Goal: Task Accomplishment & Management: Complete application form

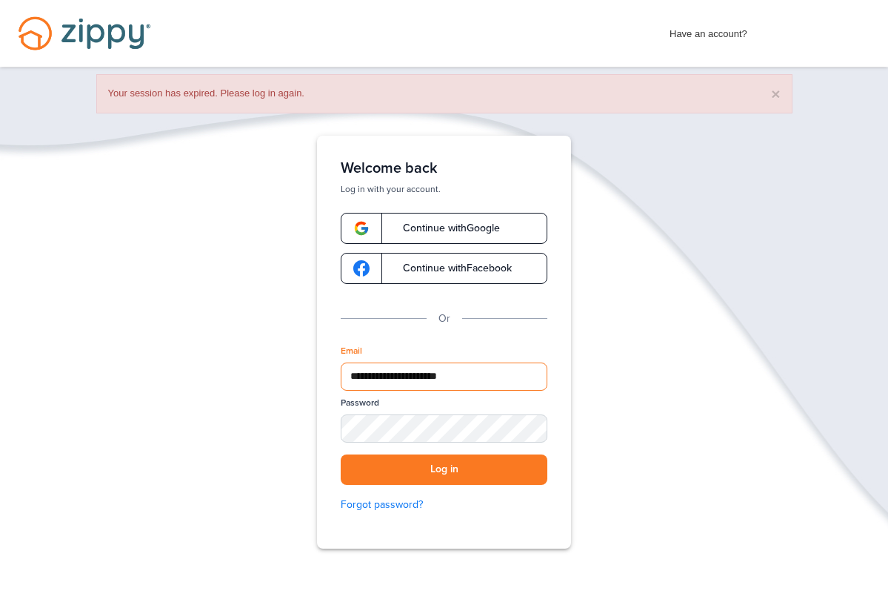
type input "**********"
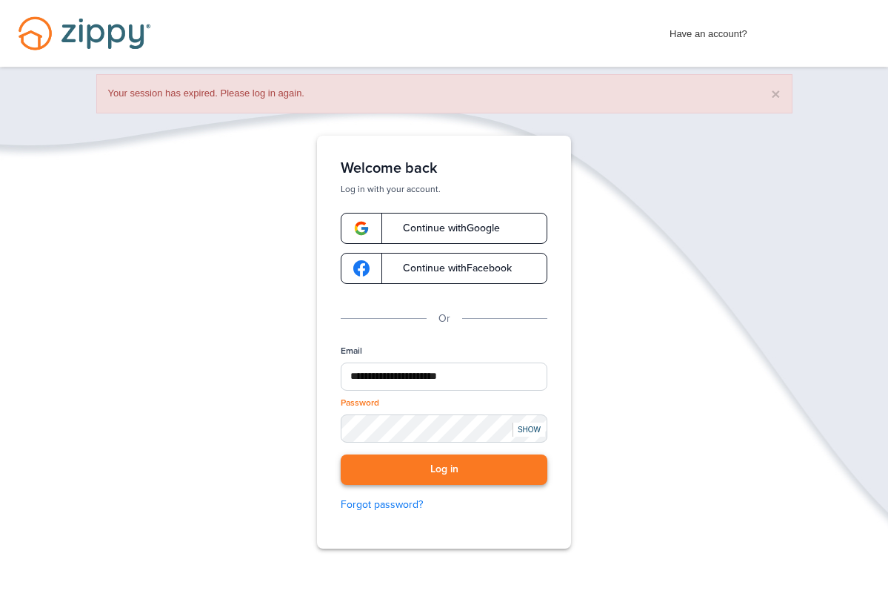
click at [449, 468] on button "Log in" at bounding box center [444, 469] width 207 height 30
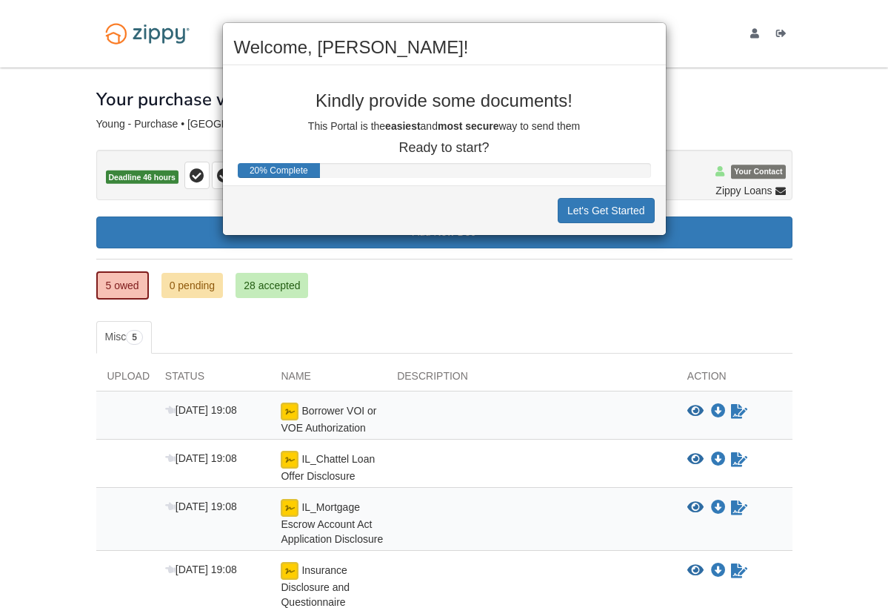
click at [382, 284] on div "Welcome, Devin! Kindly provide some documents! This Portal is the easiest and m…" at bounding box center [444, 304] width 888 height 608
click at [616, 213] on button "Let's Get Started" at bounding box center [606, 210] width 97 height 25
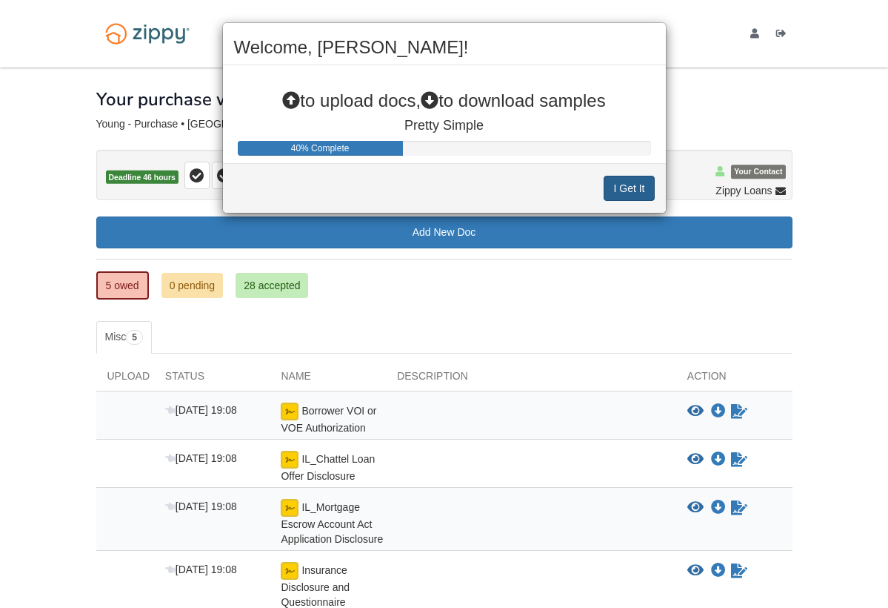
click at [619, 188] on button "I Get It" at bounding box center [629, 188] width 50 height 25
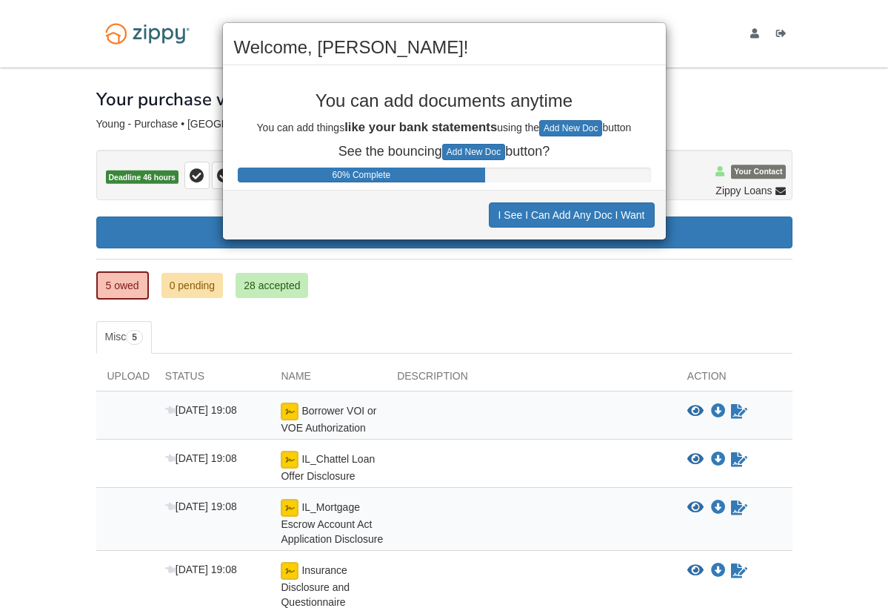
drag, startPoint x: 499, startPoint y: 50, endPoint x: 568, endPoint y: 51, distance: 68.9
click at [568, 51] on h2 "Welcome, Devin!" at bounding box center [444, 47] width 421 height 19
click at [601, 219] on button "I See I Can Add Any Doc I Want" at bounding box center [572, 214] width 166 height 25
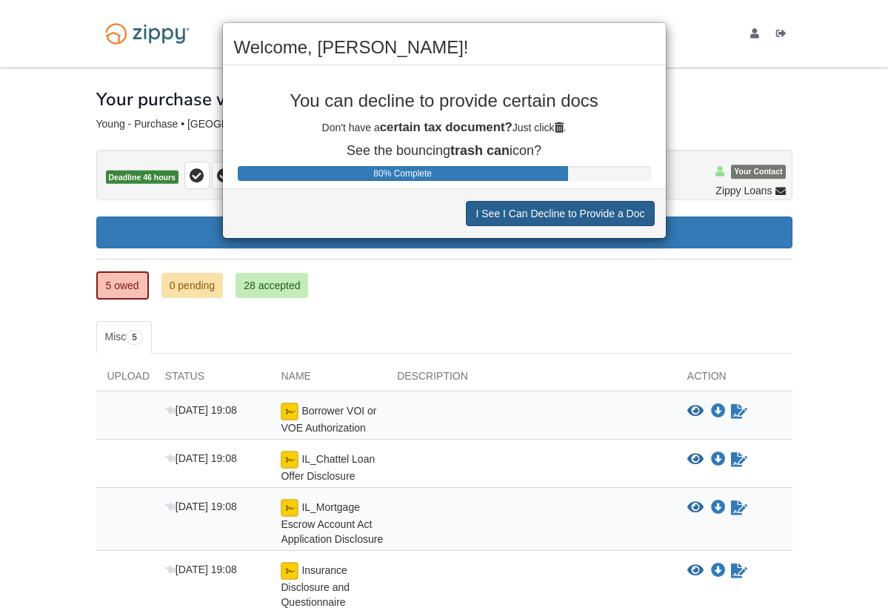
click at [600, 219] on button "I See I Can Decline to Provide a Doc" at bounding box center [560, 213] width 188 height 25
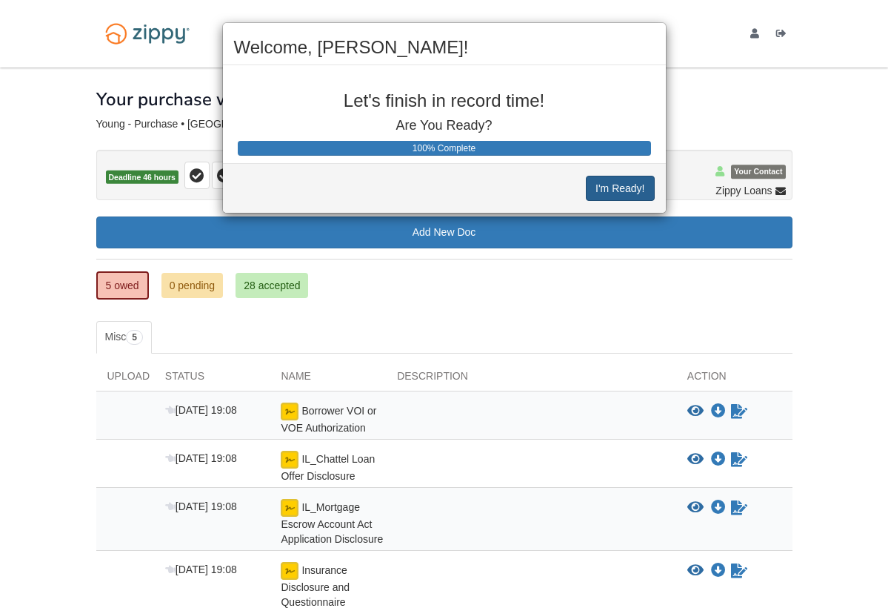
click at [603, 194] on button "I'm Ready!" at bounding box center [620, 188] width 68 height 25
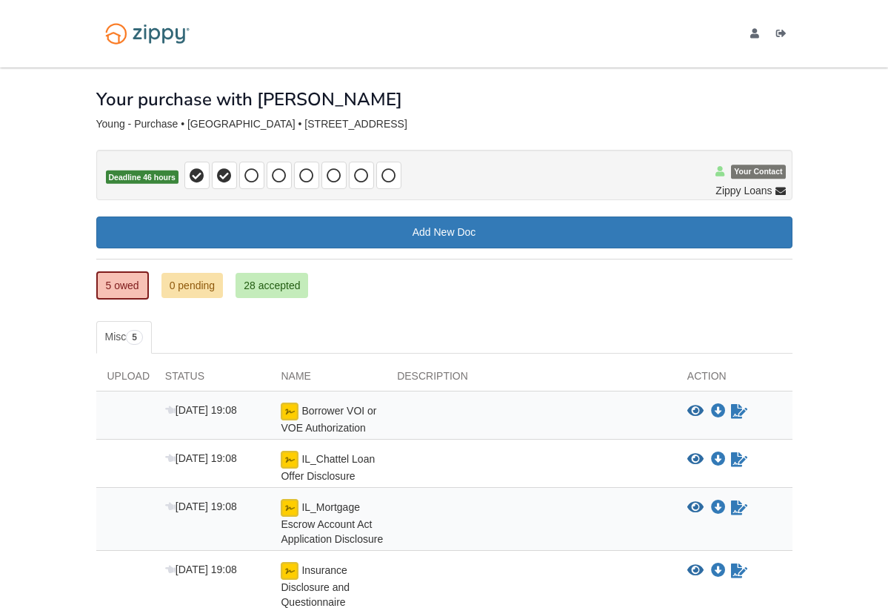
click at [442, 299] on div "5 owed 0 pending 28 accepted My Estimated Payment × My Estimated Payment Add Ne…" at bounding box center [444, 264] width 697 height 99
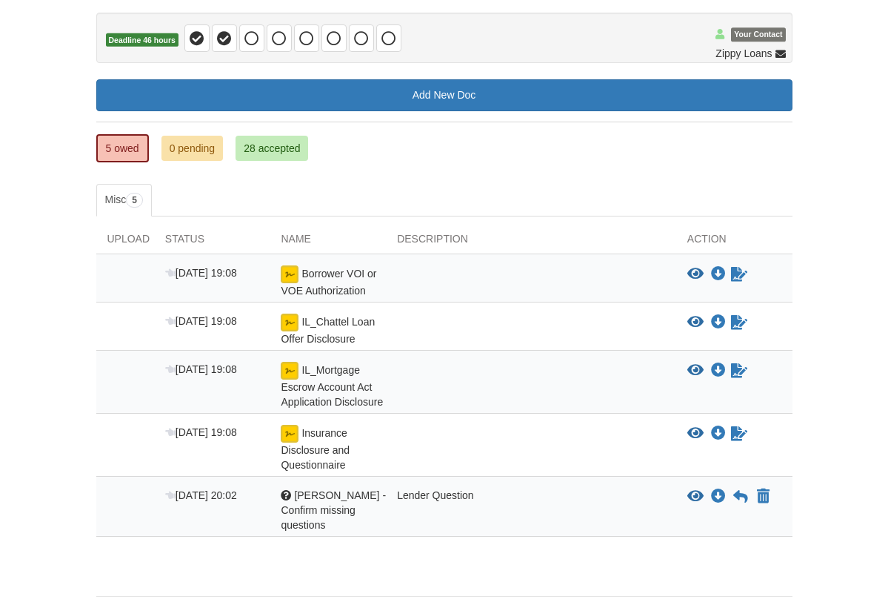
scroll to position [161, 0]
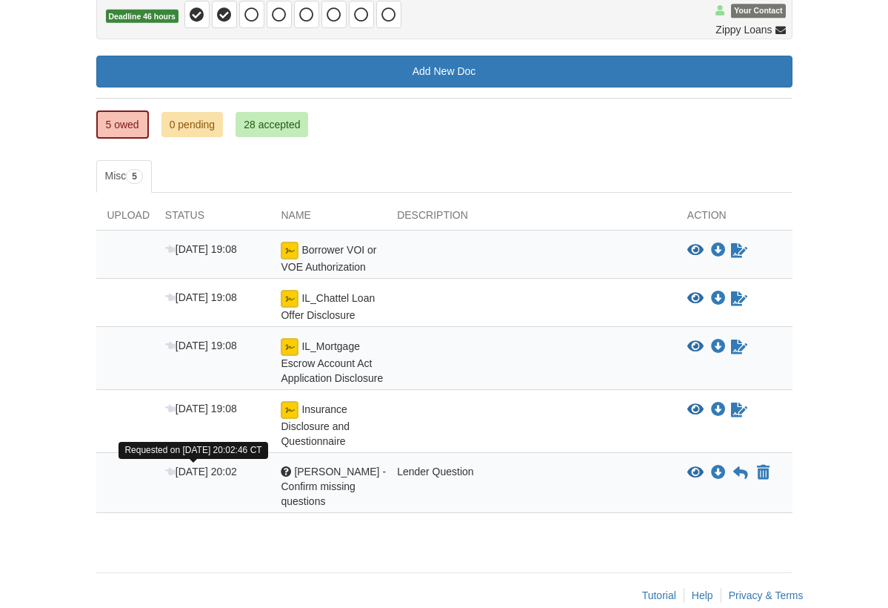
click at [179, 471] on span "[DATE] 20:02" at bounding box center [201, 471] width 72 height 12
click at [171, 471] on icon at bounding box center [170, 472] width 10 height 10
click at [292, 473] on div "Question Paige - Confirm missing questions" at bounding box center [328, 486] width 116 height 44
click at [422, 471] on div "Lender Question" at bounding box center [531, 486] width 290 height 44
click at [345, 478] on div "Question Paige - Confirm missing questions" at bounding box center [328, 486] width 116 height 44
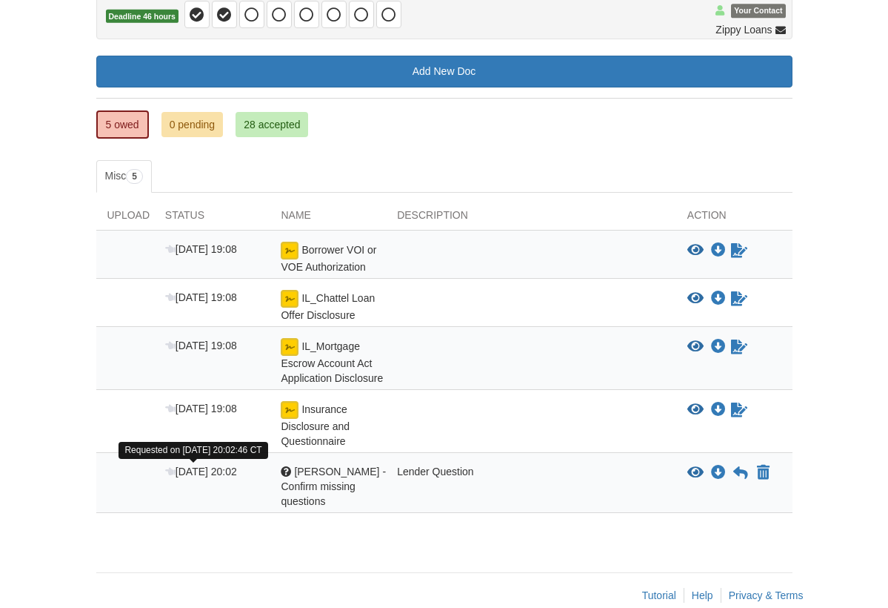
click at [172, 471] on icon at bounding box center [170, 472] width 10 height 10
click at [364, 482] on span "Paige - Confirm missing questions" at bounding box center [333, 485] width 105 height 41
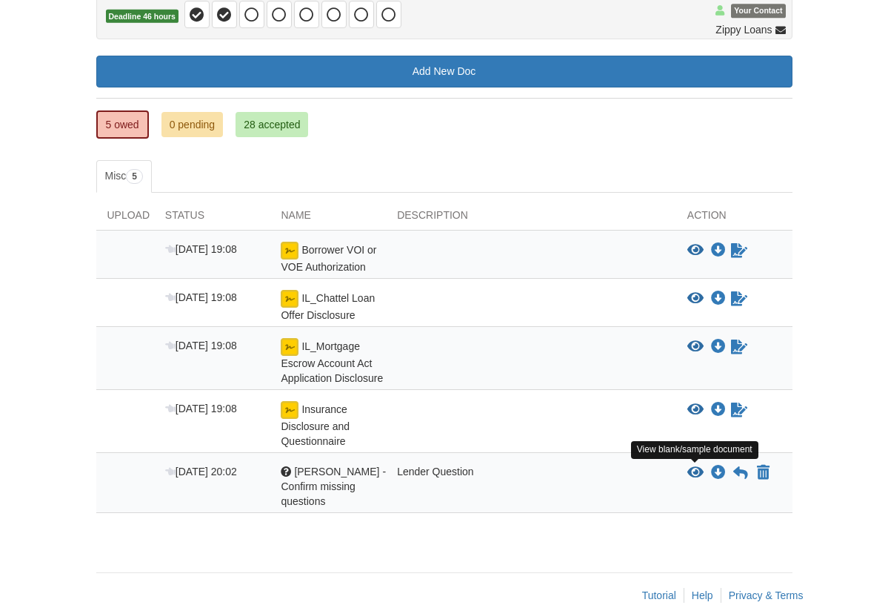
click at [702, 469] on icon "View Paige - Confirm missing questions" at bounding box center [696, 472] width 16 height 15
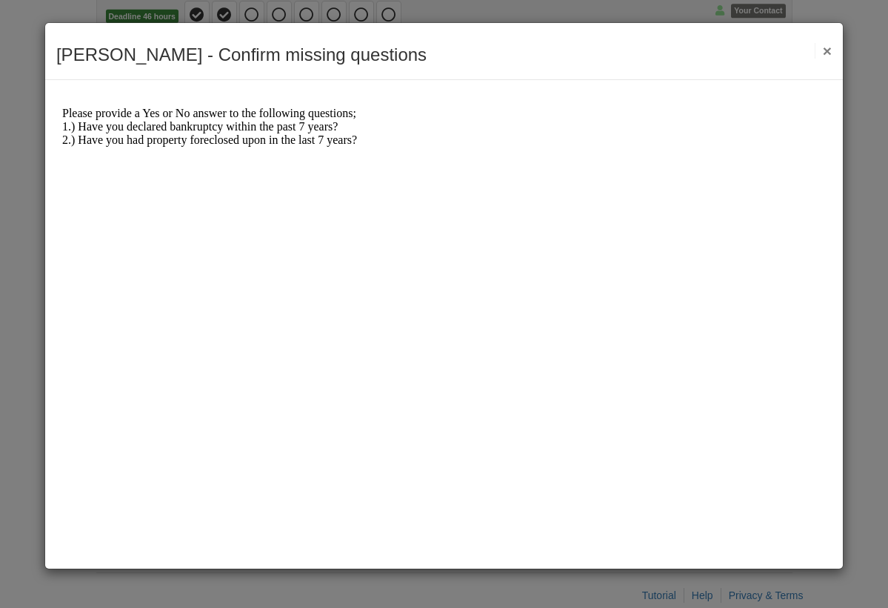
scroll to position [0, 0]
click at [826, 50] on button "×" at bounding box center [823, 51] width 17 height 16
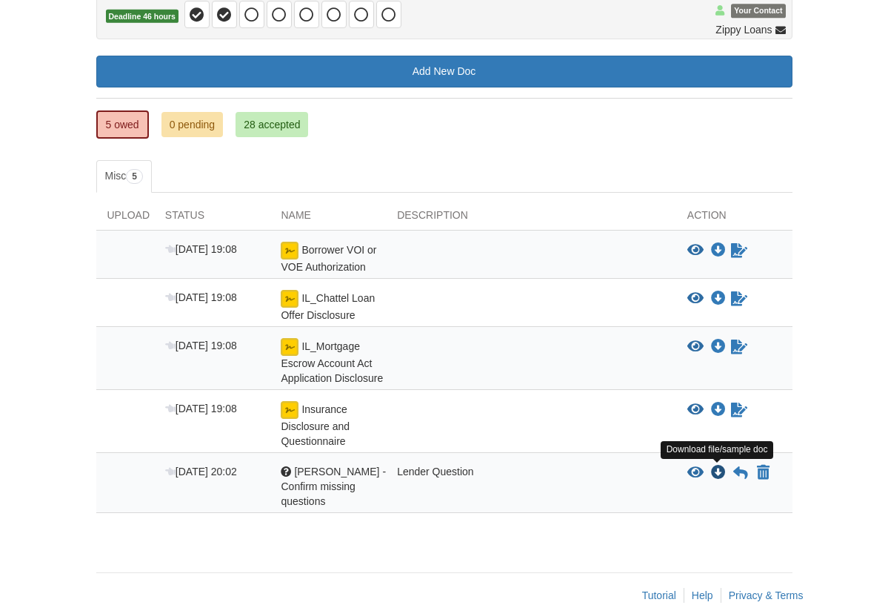
click at [719, 469] on icon "Download Paige - Confirm missing questions" at bounding box center [718, 472] width 15 height 15
click at [744, 471] on icon at bounding box center [741, 472] width 15 height 15
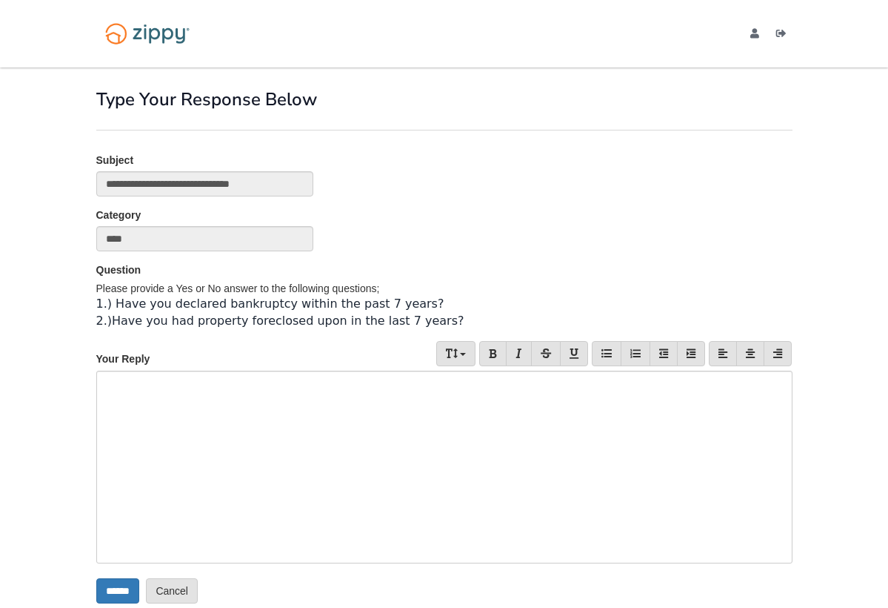
click at [123, 408] on div at bounding box center [444, 466] width 697 height 193
click at [123, 590] on input "******" at bounding box center [117, 590] width 43 height 25
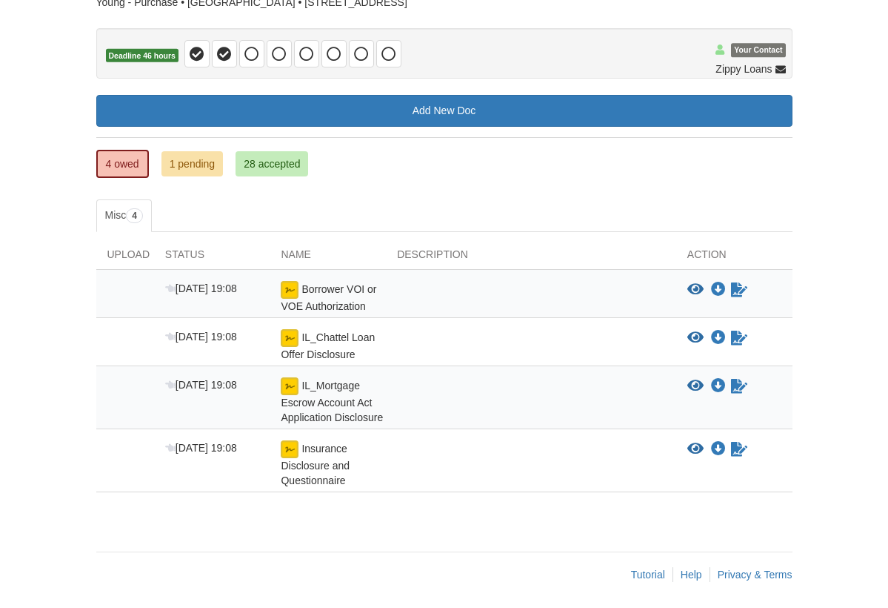
scroll to position [124, 0]
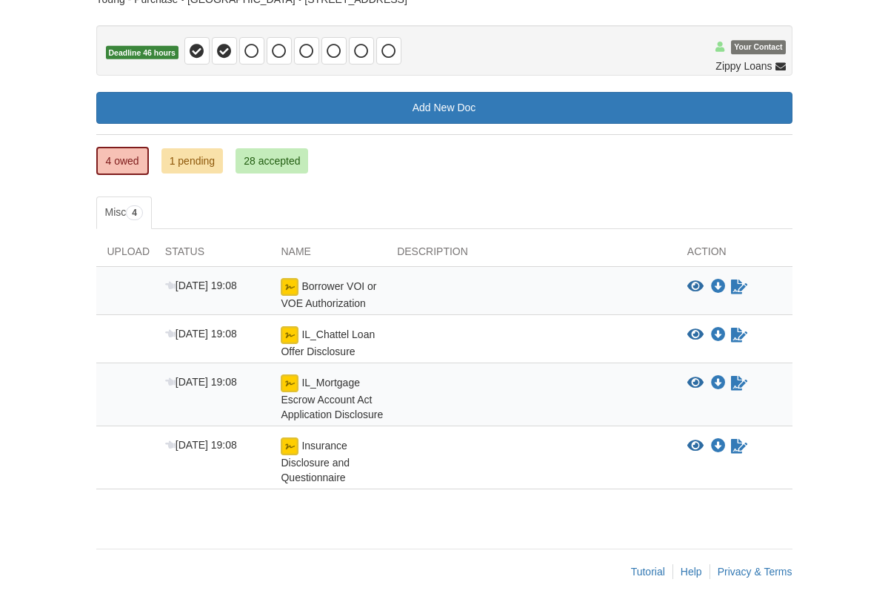
click at [331, 282] on span "Borrower VOI or VOE Authorization" at bounding box center [329, 294] width 96 height 29
click at [723, 287] on icon "Download Borrower VOI or VOE Authorization" at bounding box center [718, 286] width 15 height 15
click at [698, 288] on icon "View Borrower VOI or VOE Authorization" at bounding box center [696, 286] width 16 height 15
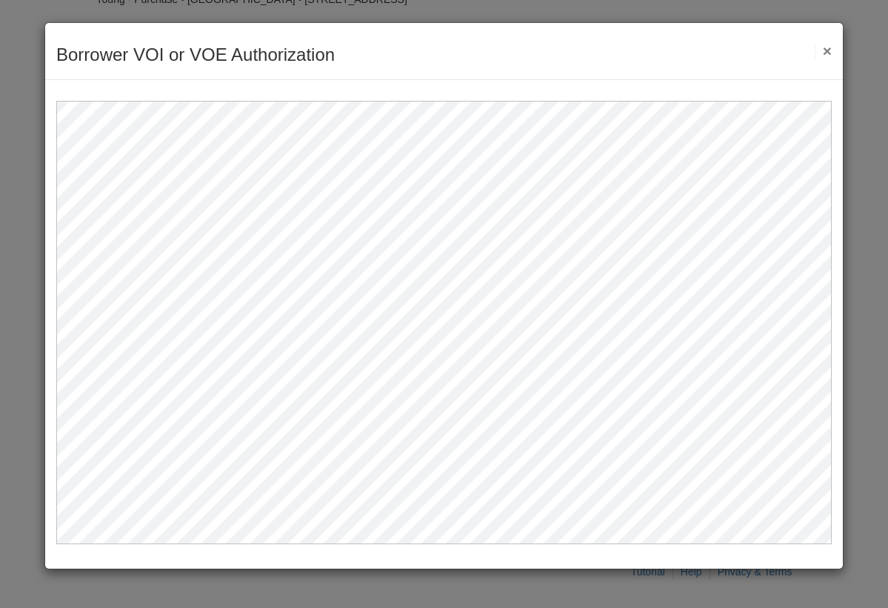
scroll to position [0, 0]
click at [828, 51] on button "×" at bounding box center [823, 51] width 17 height 16
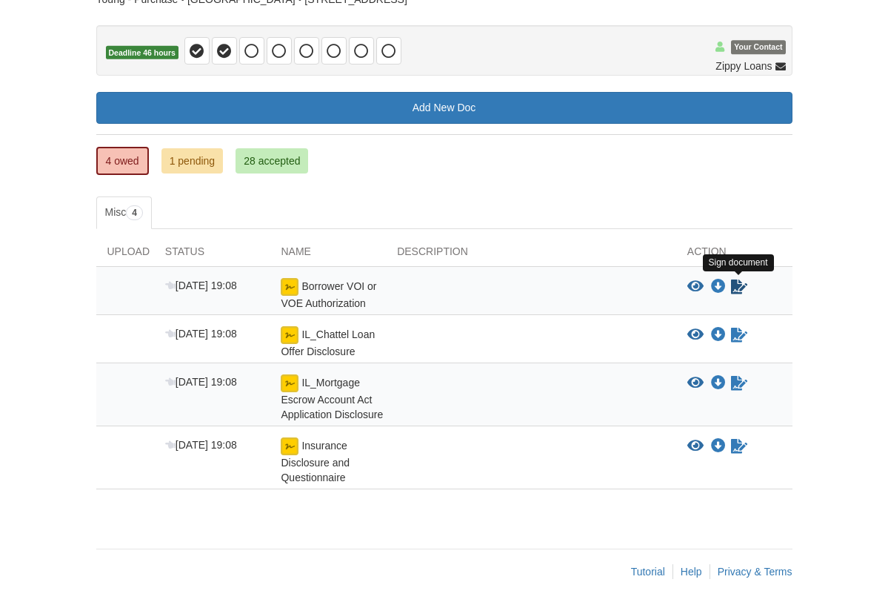
click at [738, 283] on icon "Sign Form" at bounding box center [739, 286] width 16 height 15
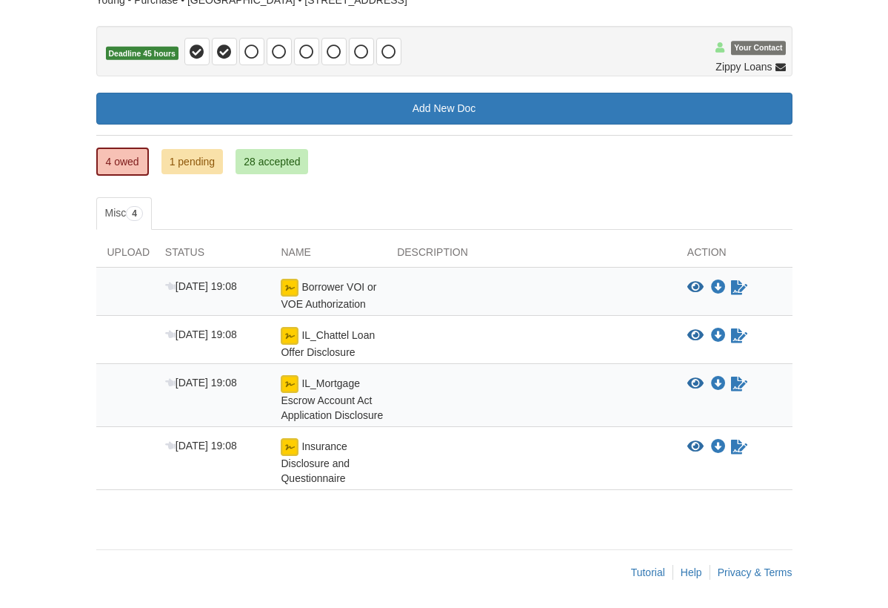
scroll to position [125, 0]
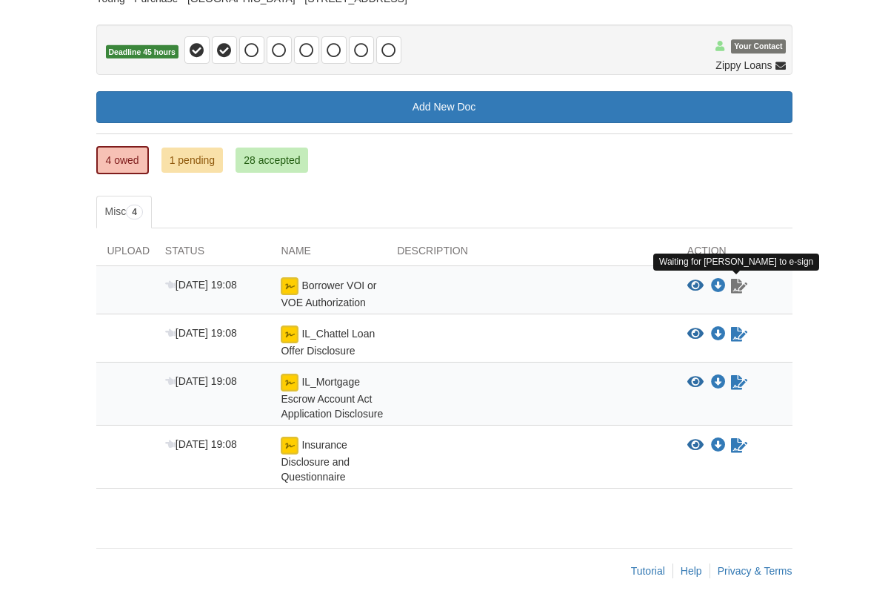
click at [737, 279] on icon "Waiting for your co-borrower to e-sign" at bounding box center [739, 286] width 16 height 15
click at [738, 282] on icon "Waiting for your co-borrower to e-sign" at bounding box center [739, 286] width 16 height 15
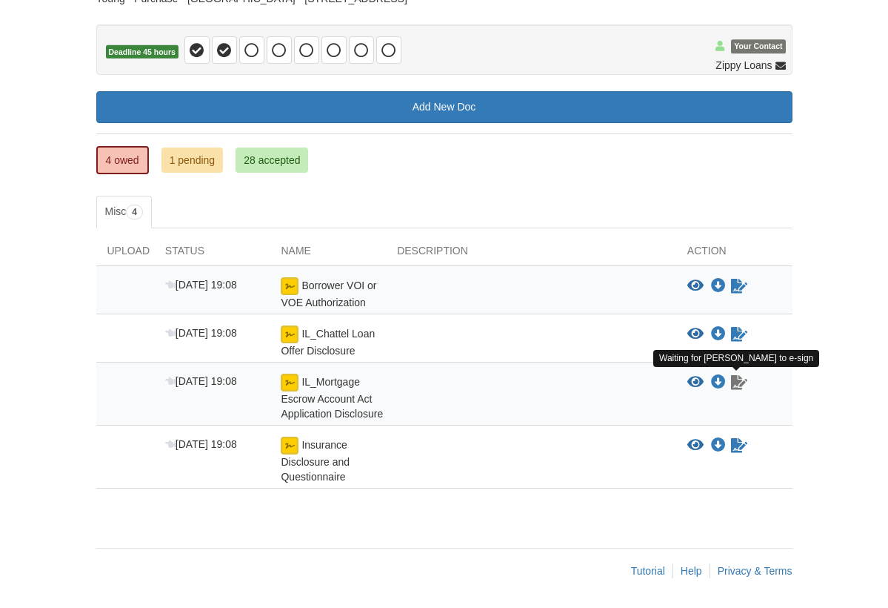
click at [736, 375] on icon "Waiting for your co-borrower to e-sign" at bounding box center [739, 382] width 16 height 15
click at [721, 381] on icon "Download IL_Mortgage Escrow Account Act Application Disclosure" at bounding box center [718, 382] width 15 height 15
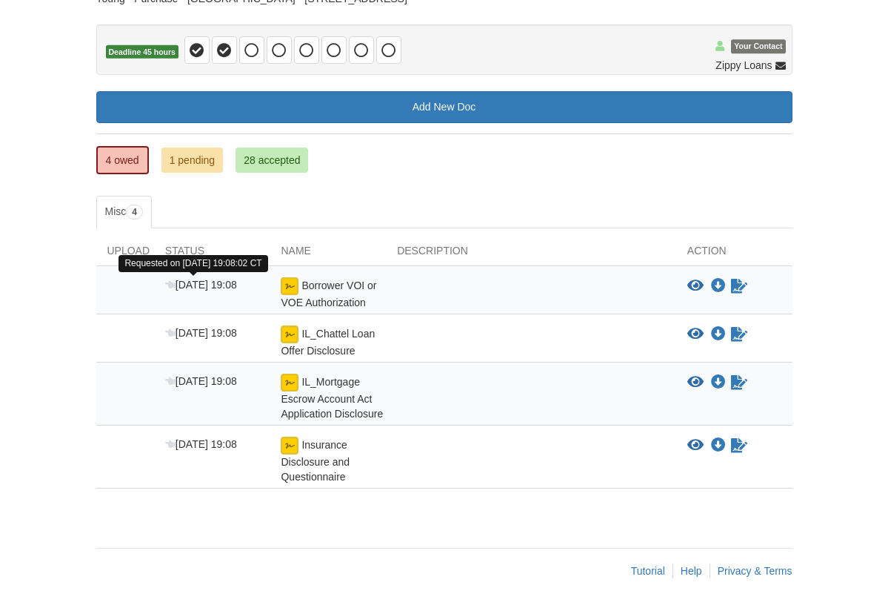
click at [189, 283] on span "[DATE] 19:08" at bounding box center [201, 285] width 72 height 12
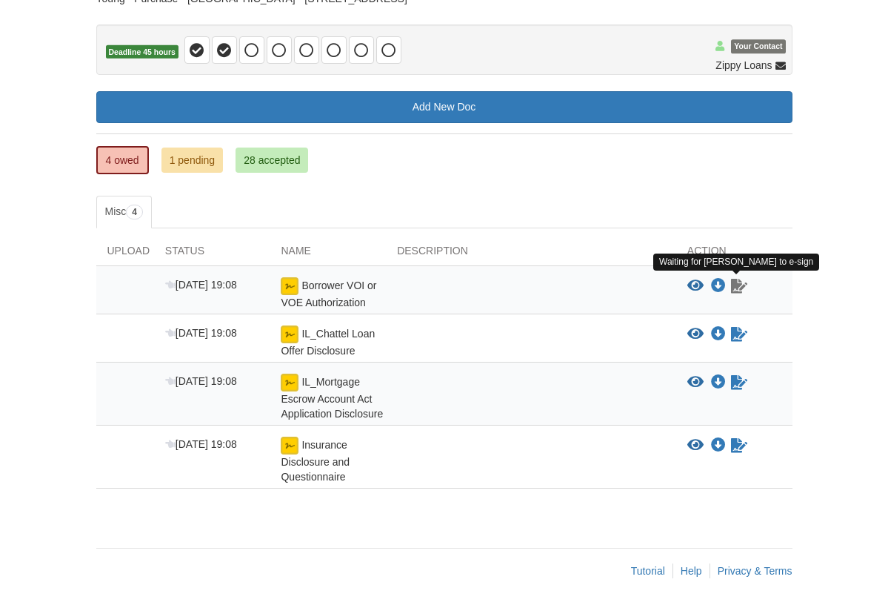
click at [739, 284] on icon "Waiting for your co-borrower to e-sign" at bounding box center [739, 286] width 16 height 15
click at [737, 282] on icon "Waiting for your co-borrower to e-sign" at bounding box center [739, 286] width 16 height 15
click at [607, 299] on div at bounding box center [531, 293] width 290 height 33
click at [132, 161] on link "4 owed" at bounding box center [122, 160] width 53 height 28
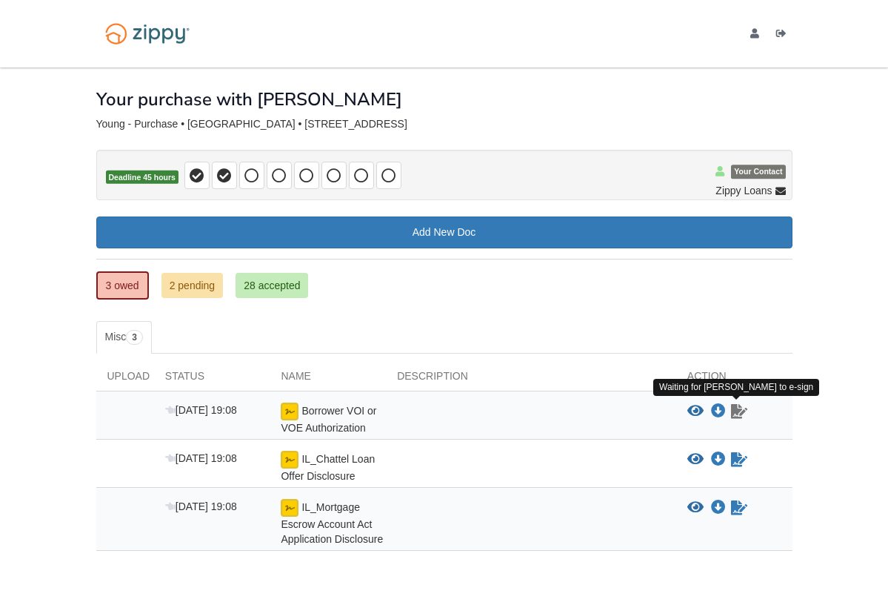
click at [739, 411] on icon "Waiting for your co-borrower to e-sign" at bounding box center [739, 411] width 16 height 15
click at [848, 313] on body "[EMAIL_ADDRESS][DOMAIN_NAME] Logout" at bounding box center [444, 335] width 888 height 670
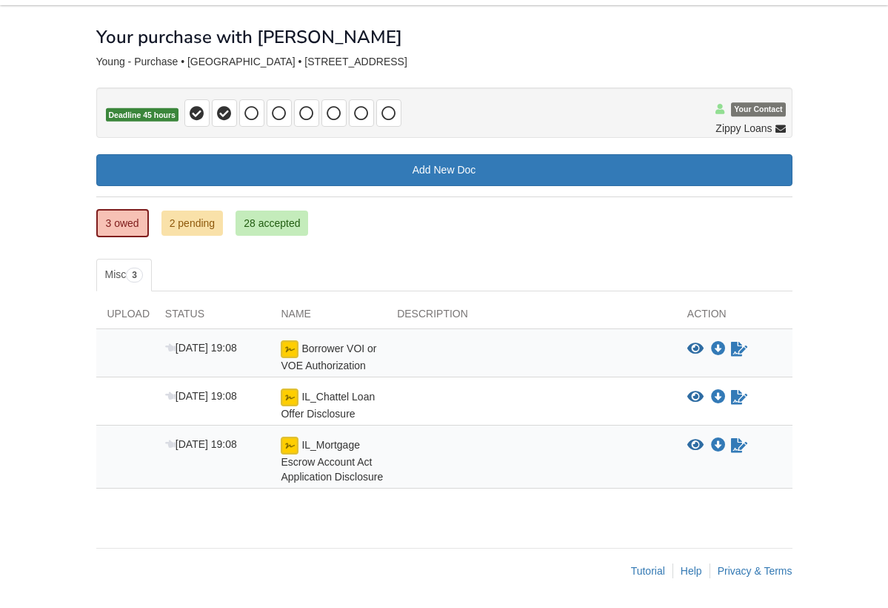
scroll to position [62, 0]
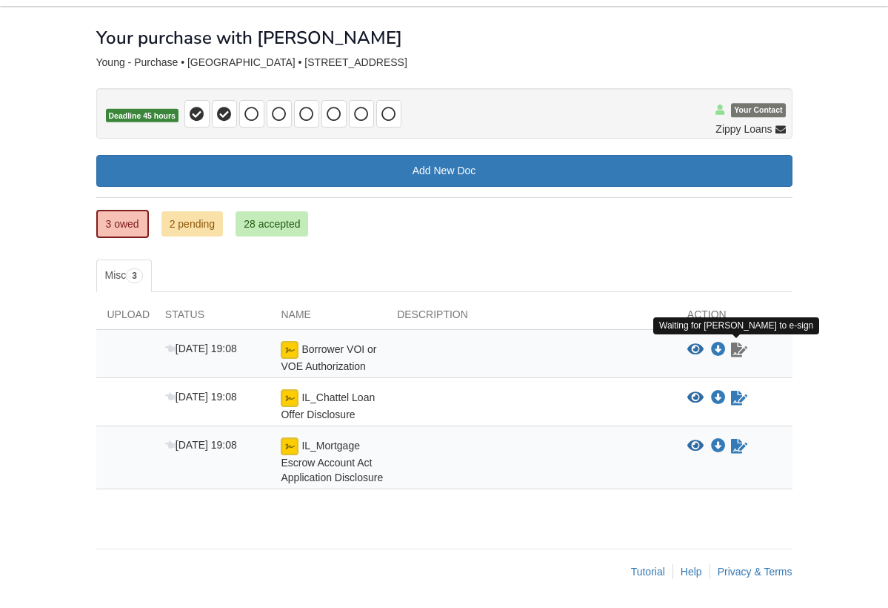
click at [736, 348] on icon "Waiting for your co-borrower to e-sign" at bounding box center [739, 349] width 16 height 15
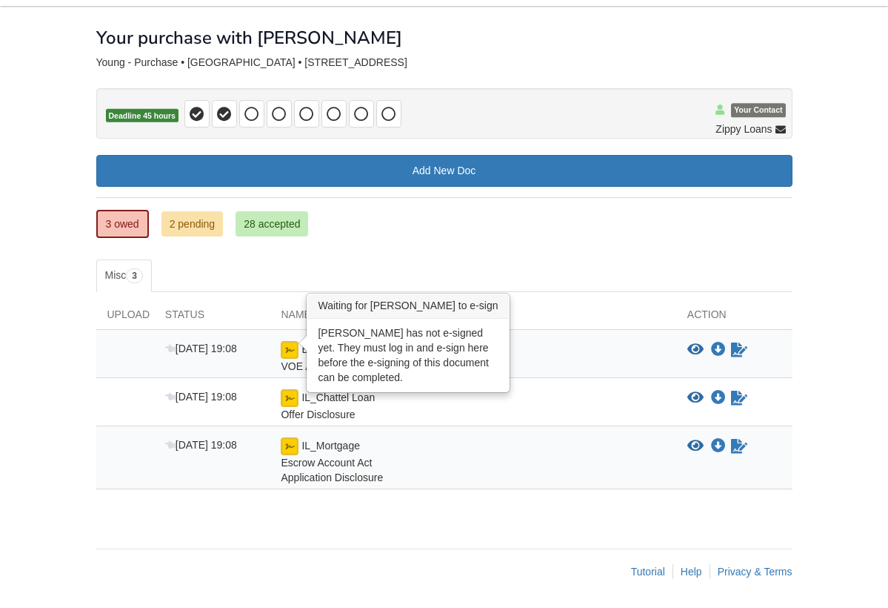
click at [293, 346] on img at bounding box center [290, 350] width 18 height 18
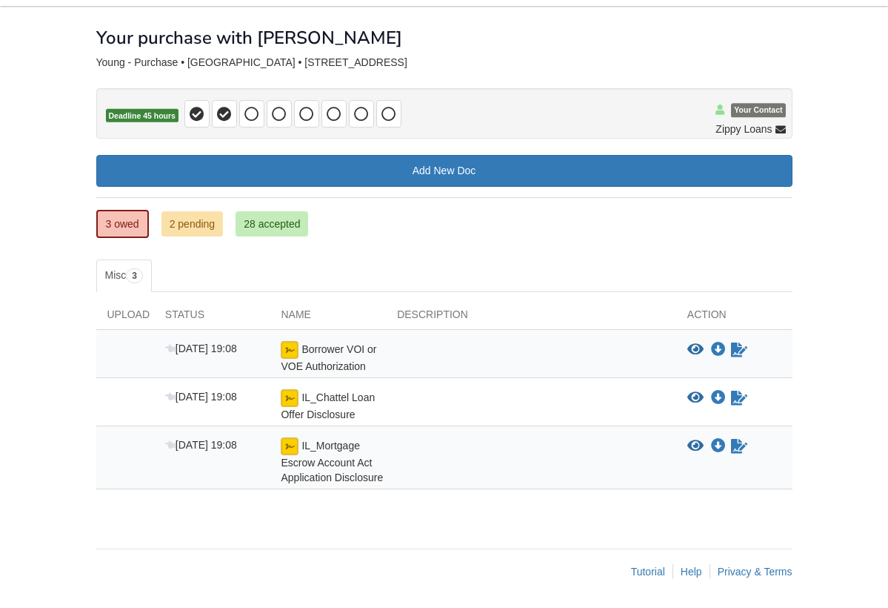
click at [468, 258] on div "× × × Pending Add Document Notice document will be included in the email sent t…" at bounding box center [444, 270] width 697 height 528
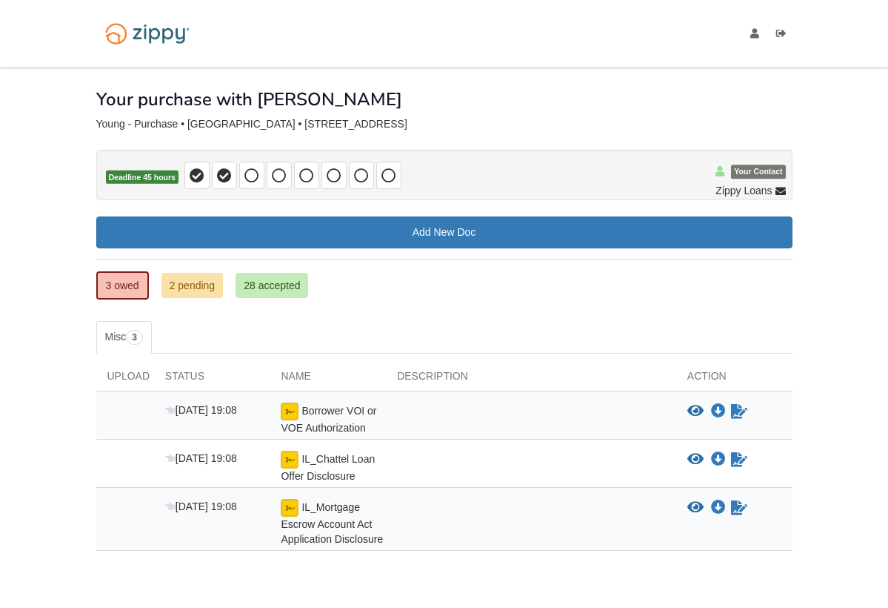
scroll to position [0, 0]
click at [785, 34] on icon "Log out" at bounding box center [782, 34] width 10 height 10
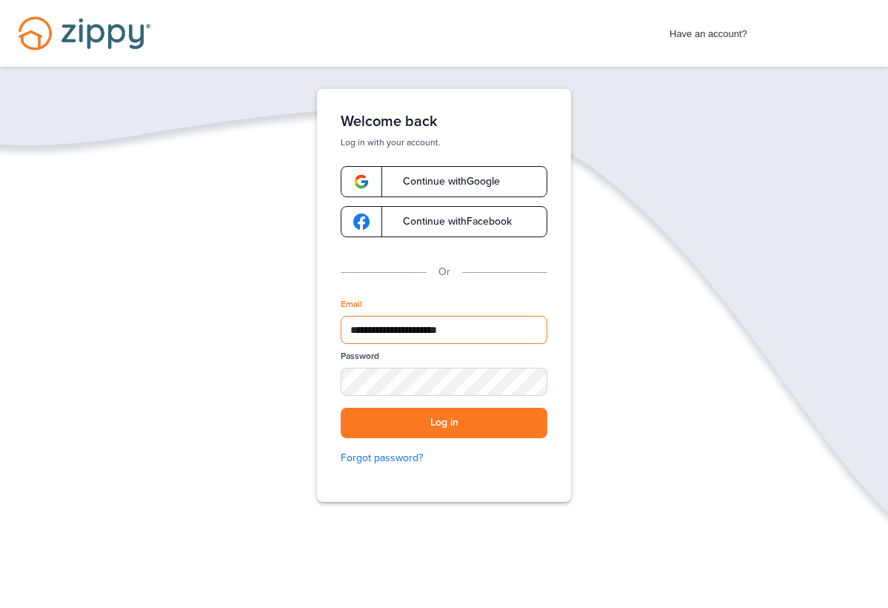
type input "**********"
click at [451, 431] on button "Log in" at bounding box center [444, 423] width 207 height 30
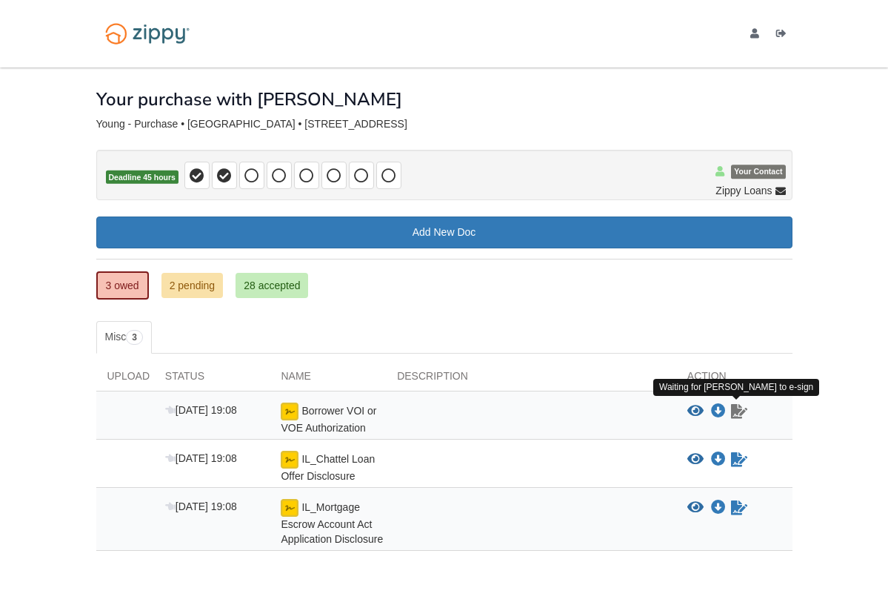
click at [733, 411] on icon "Waiting for your co-borrower to e-sign" at bounding box center [739, 411] width 16 height 15
click at [118, 287] on link "3 owed" at bounding box center [122, 285] width 53 height 28
click at [696, 413] on icon "View Borrower VOI or VOE Authorization" at bounding box center [696, 411] width 16 height 15
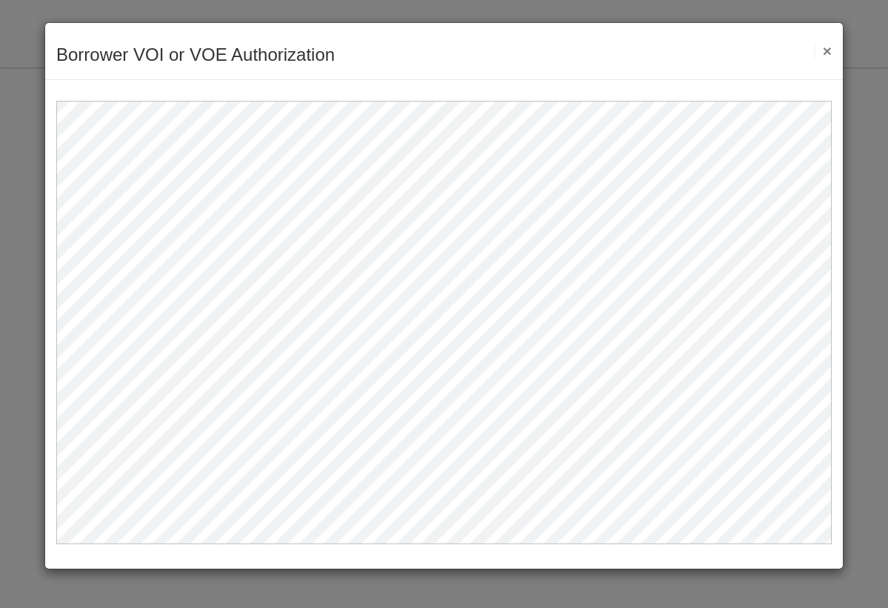
click at [828, 51] on button "×" at bounding box center [823, 51] width 17 height 16
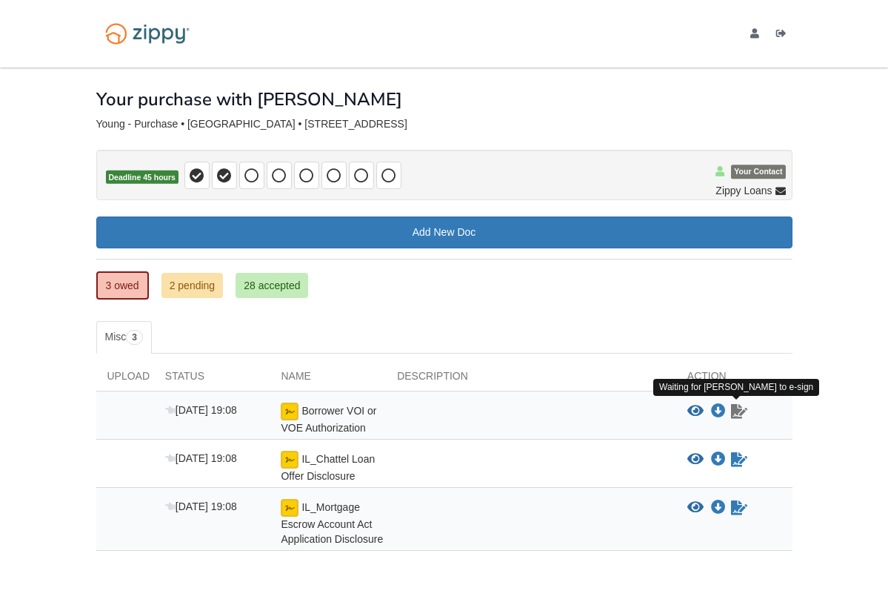
click at [741, 408] on icon "Waiting for your co-borrower to e-sign" at bounding box center [739, 411] width 16 height 15
click at [722, 405] on icon "Download Borrower VOI or VOE Authorization" at bounding box center [718, 411] width 15 height 15
click at [742, 412] on icon "Waiting for your co-borrower to e-sign" at bounding box center [739, 411] width 16 height 15
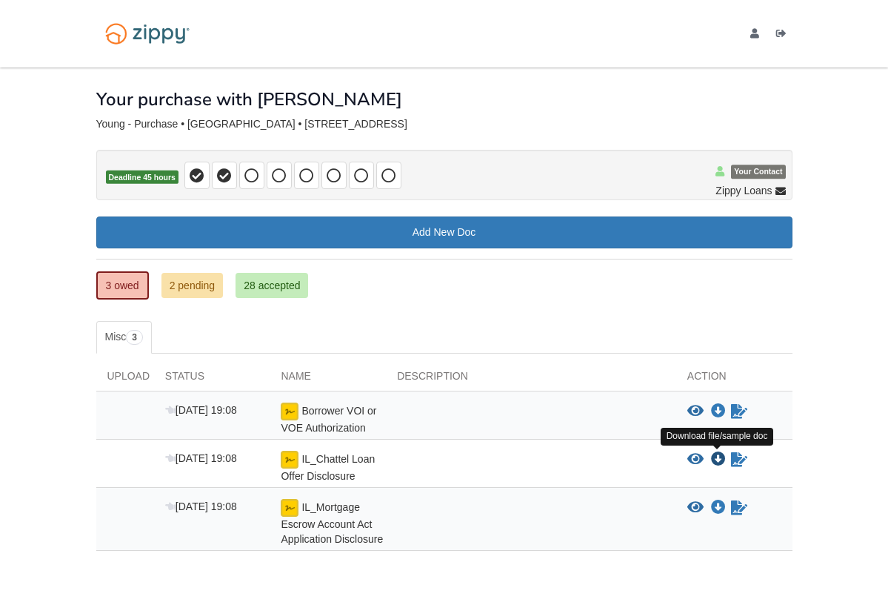
click at [722, 455] on icon "Download IL_Chattel Loan Offer Disclosure" at bounding box center [718, 459] width 15 height 15
click at [695, 456] on icon "View IL_Chattel Loan Offer Disclosure" at bounding box center [696, 459] width 16 height 15
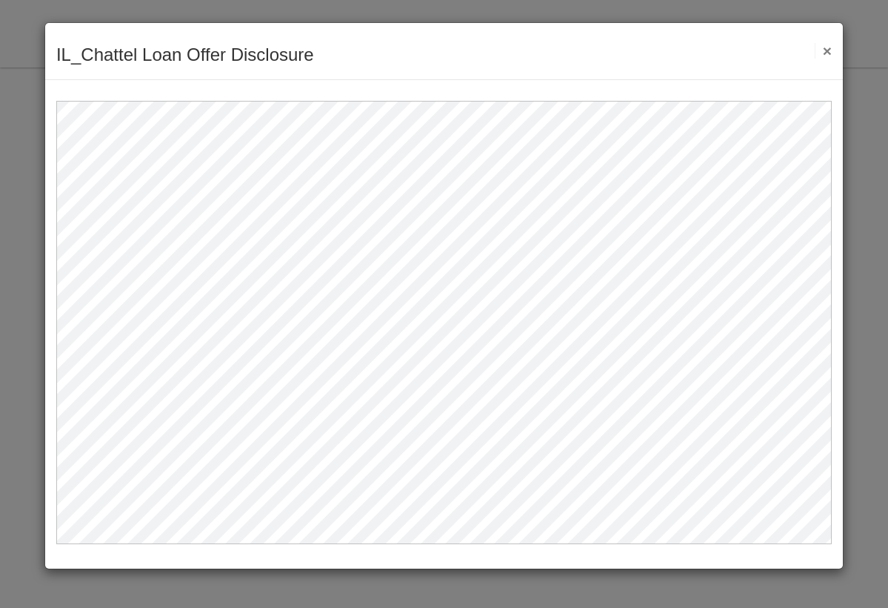
click at [830, 54] on button "×" at bounding box center [823, 51] width 17 height 16
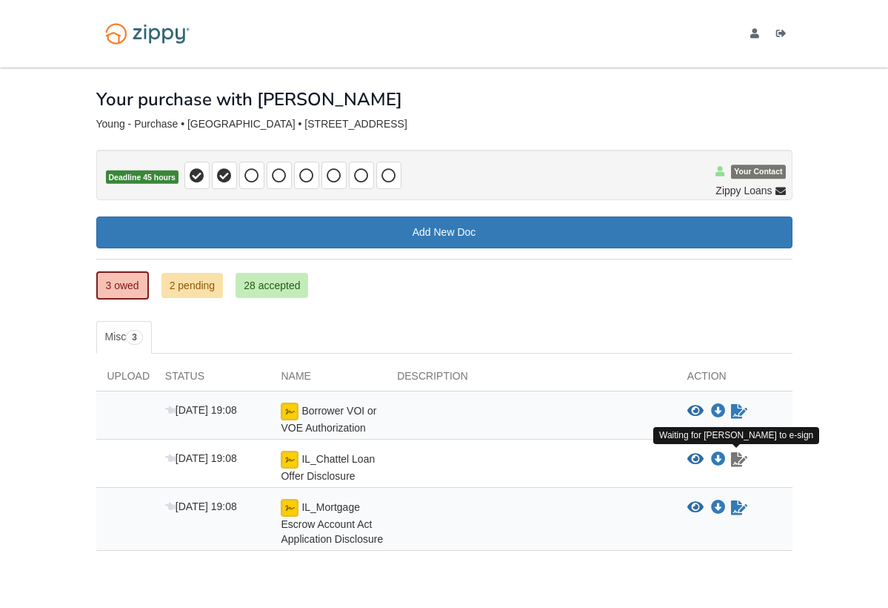
click at [742, 463] on icon "Waiting for your co-borrower to e-sign" at bounding box center [739, 459] width 16 height 15
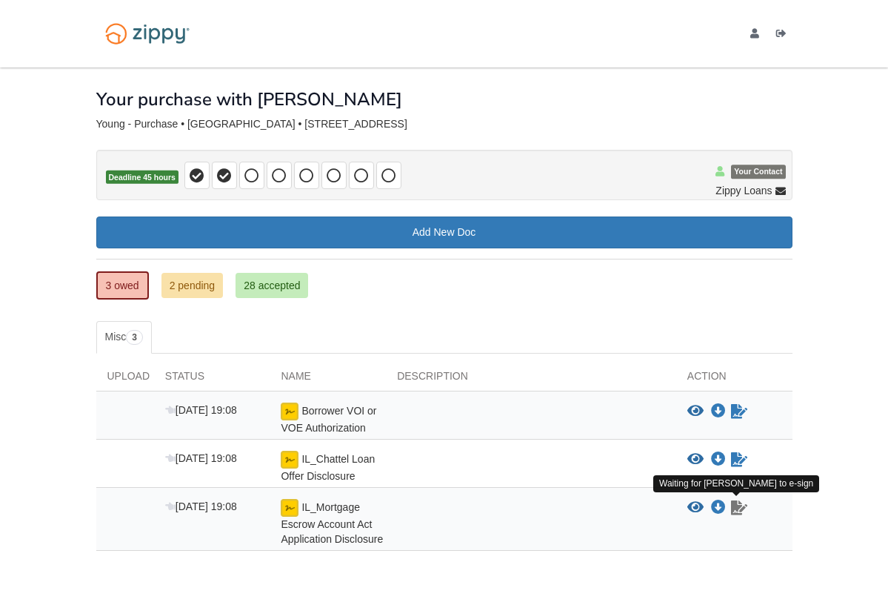
click at [734, 502] on icon "Waiting for your co-borrower to e-sign" at bounding box center [739, 507] width 16 height 15
click at [698, 510] on icon "View IL_Mortgage Escrow Account Act Application Disclosure" at bounding box center [696, 507] width 16 height 15
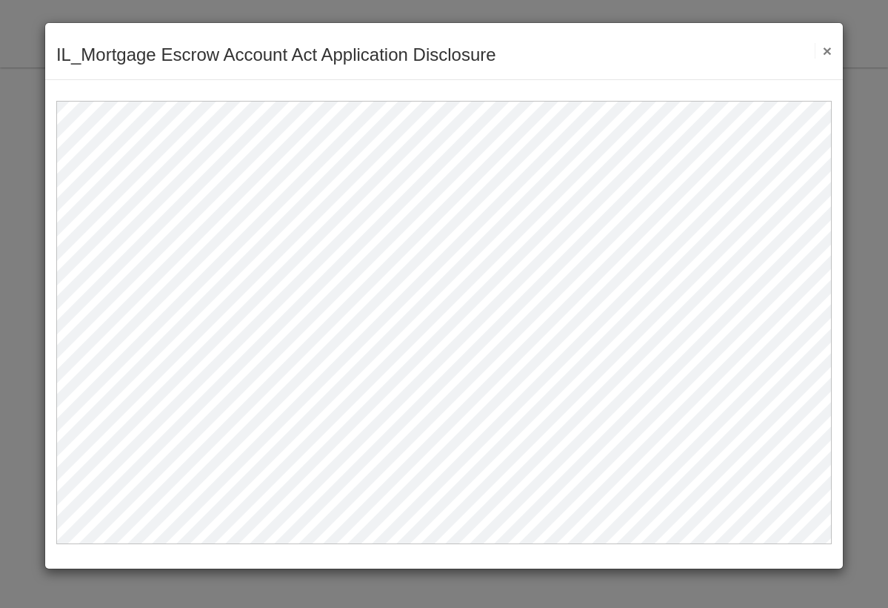
click at [825, 50] on button "×" at bounding box center [823, 51] width 17 height 16
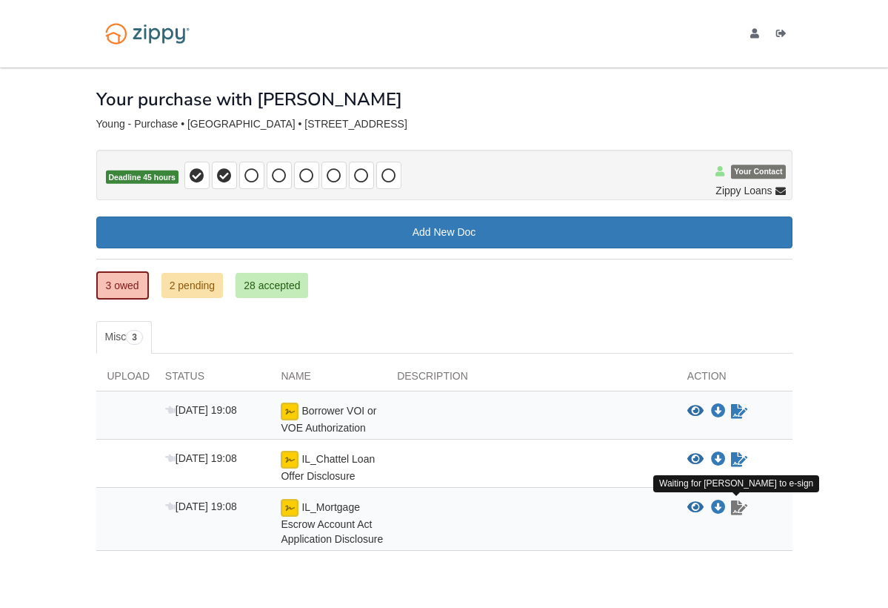
click at [737, 512] on icon "Waiting for your co-borrower to e-sign" at bounding box center [739, 507] width 16 height 15
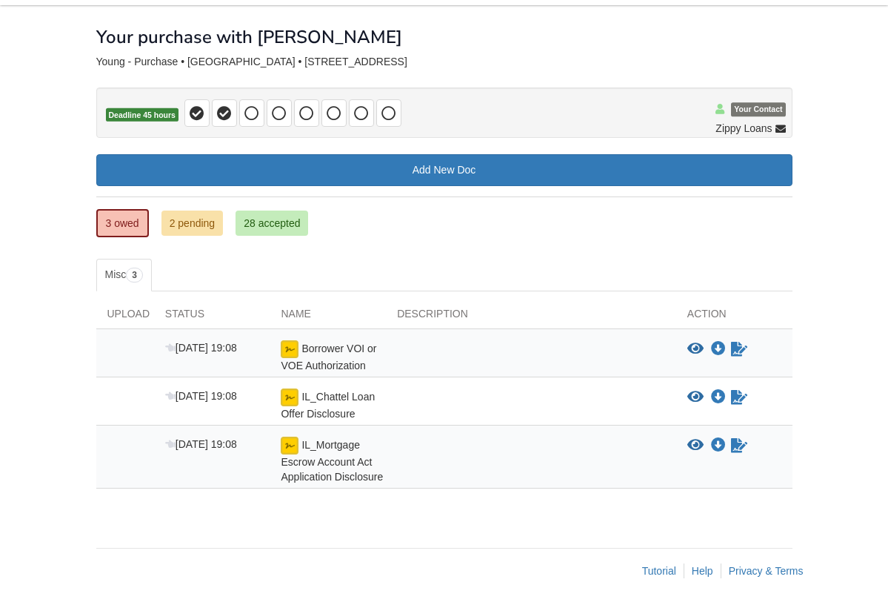
scroll to position [62, 0]
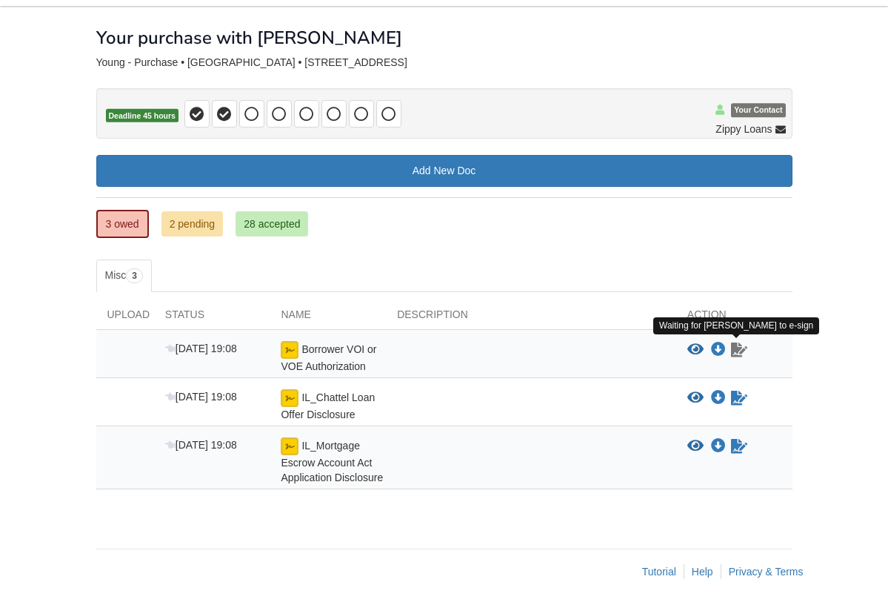
click at [734, 351] on icon "Waiting for your co-borrower to e-sign" at bounding box center [739, 349] width 16 height 15
click at [734, 356] on link "Sign document" at bounding box center [739, 350] width 19 height 18
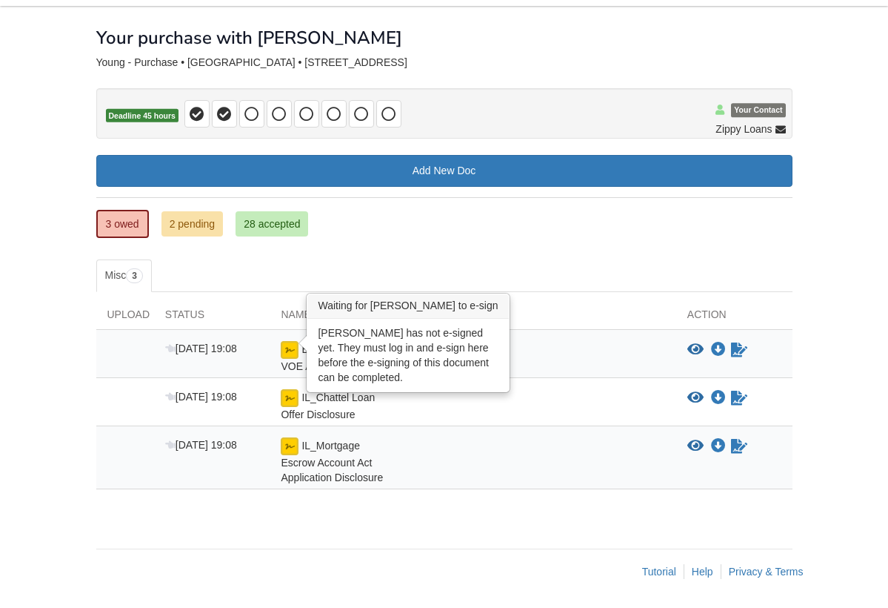
click at [289, 356] on img at bounding box center [290, 350] width 18 height 18
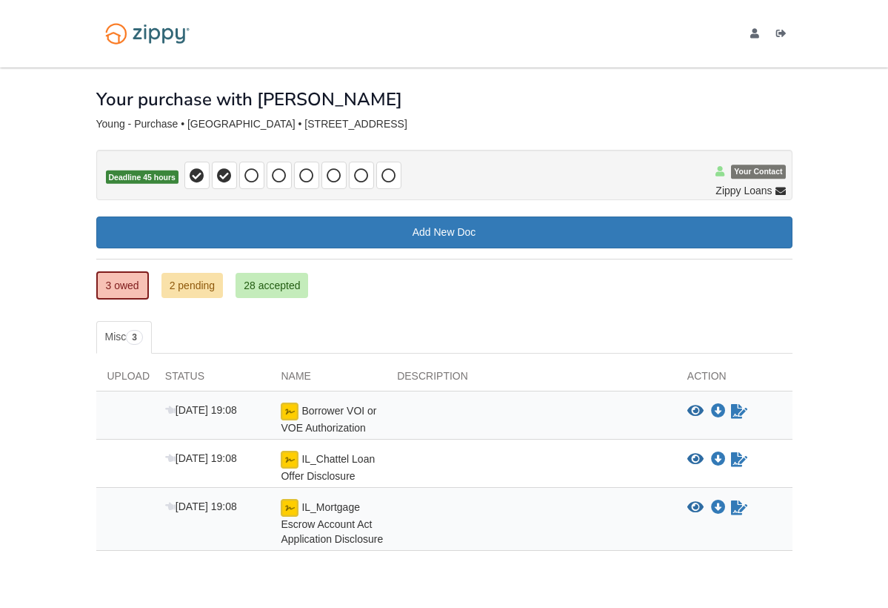
scroll to position [0, 0]
click at [780, 36] on icon "Log out" at bounding box center [782, 34] width 10 height 10
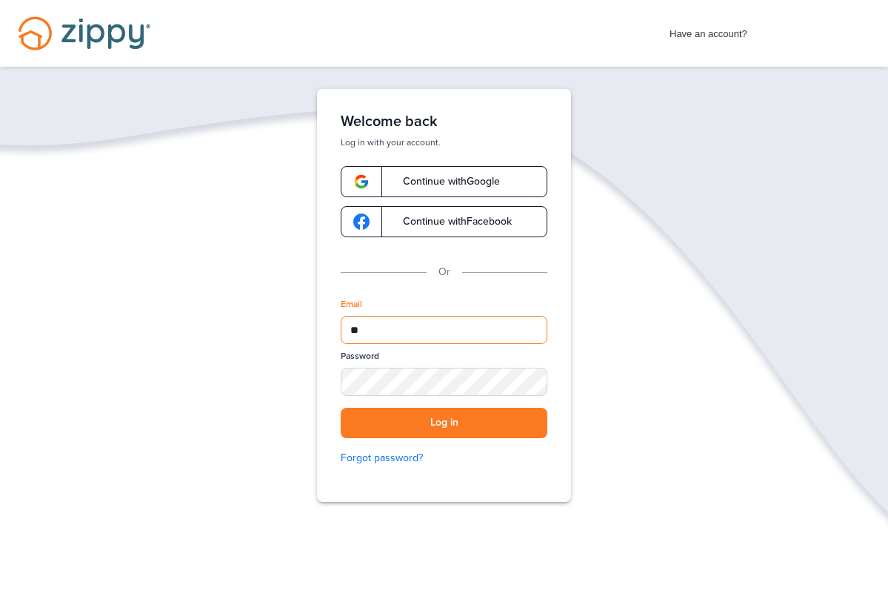
type input "*"
